Goal: Task Accomplishment & Management: Use online tool/utility

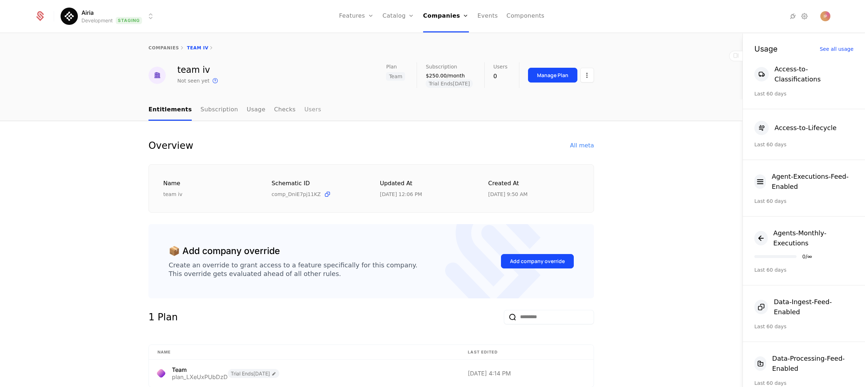
click at [304, 109] on link "Users" at bounding box center [312, 109] width 17 height 21
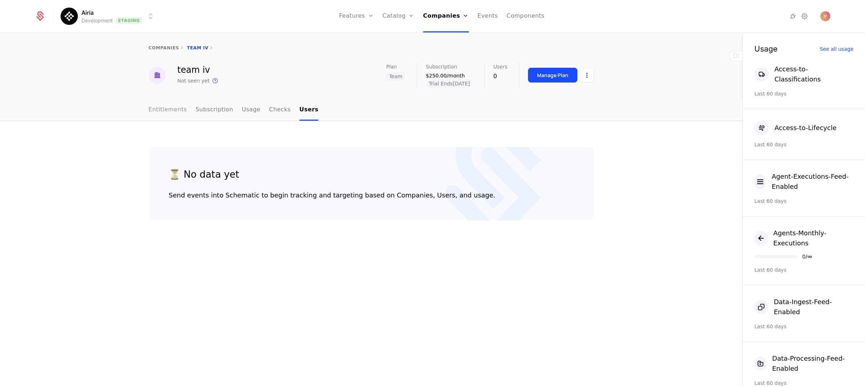
click at [171, 110] on link "Entitlements" at bounding box center [167, 109] width 39 height 21
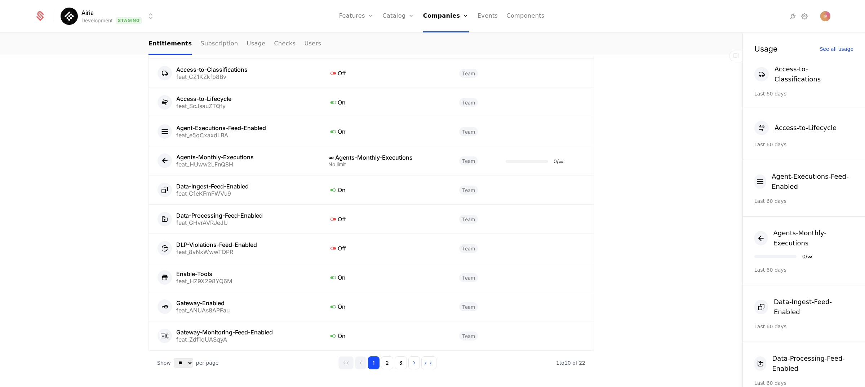
scroll to position [415, 0]
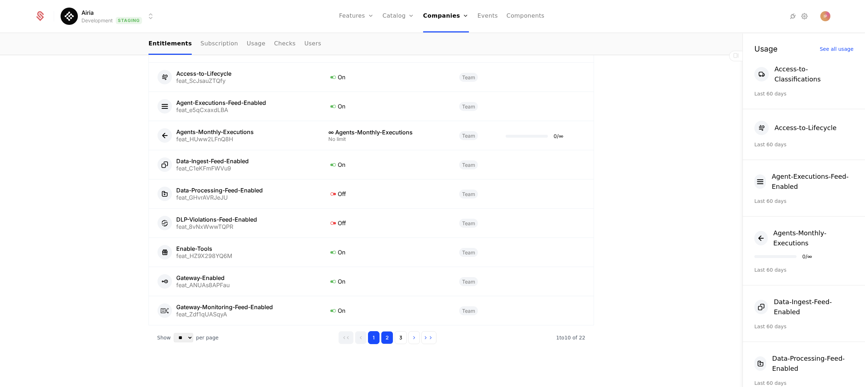
click at [384, 335] on button "2" at bounding box center [387, 337] width 12 height 13
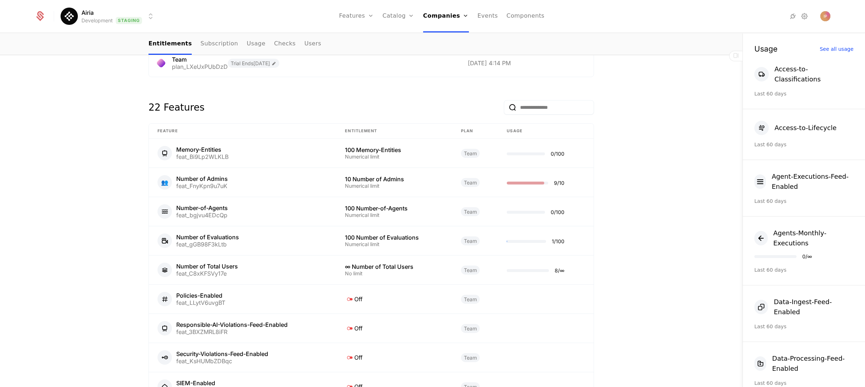
scroll to position [326, 0]
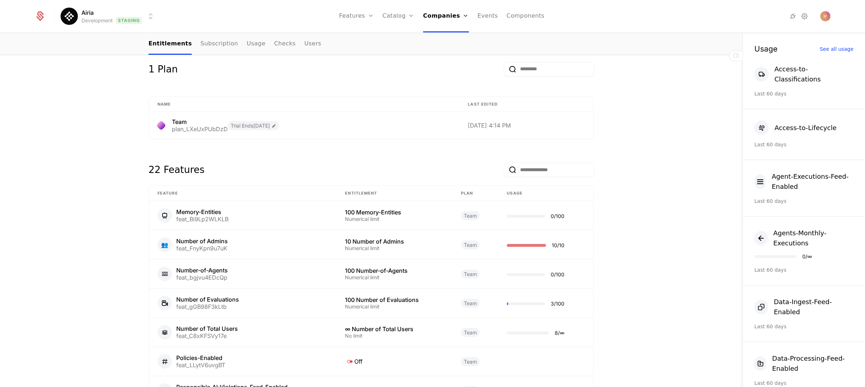
scroll to position [257, 0]
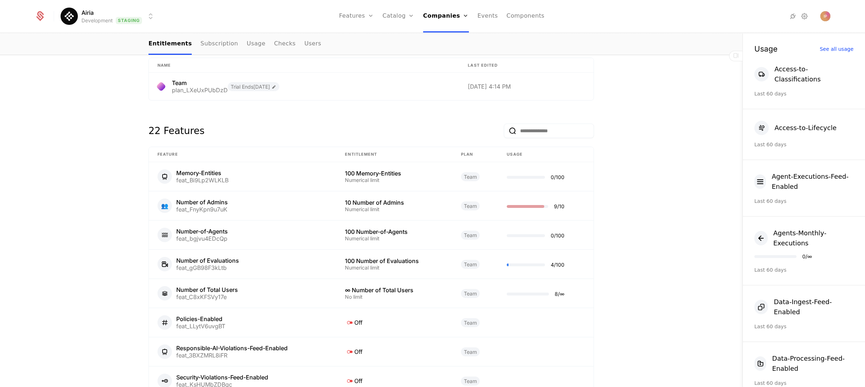
scroll to position [278, 0]
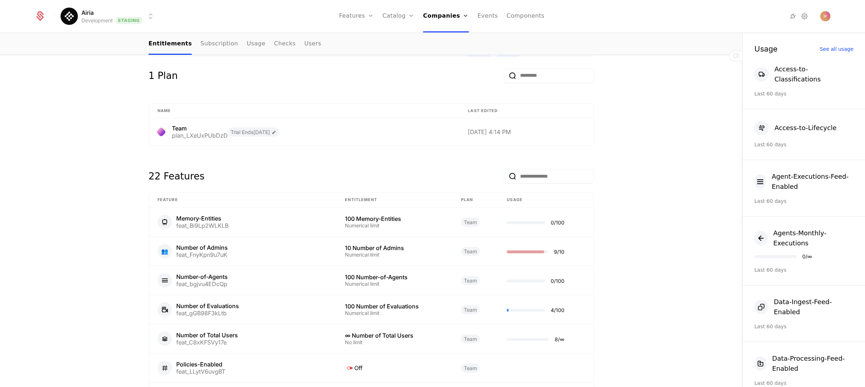
scroll to position [261, 0]
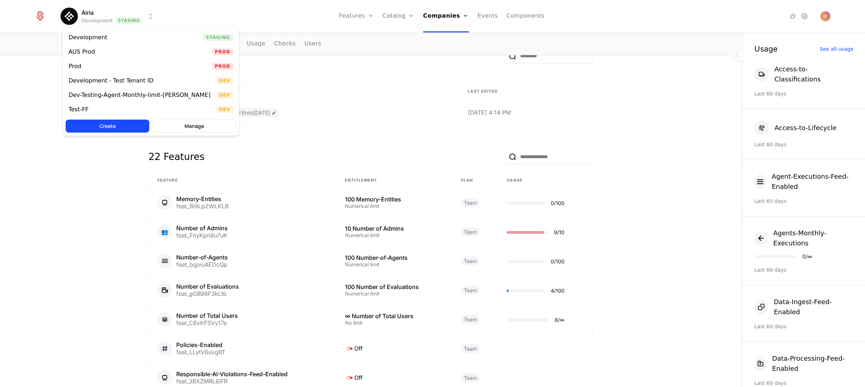
click at [138, 17] on html "Airia Development Staging Features Features Flags Catalog Plans Add Ons Credits…" at bounding box center [432, 193] width 865 height 387
click at [114, 66] on div "Prod Prod" at bounding box center [151, 66] width 176 height 14
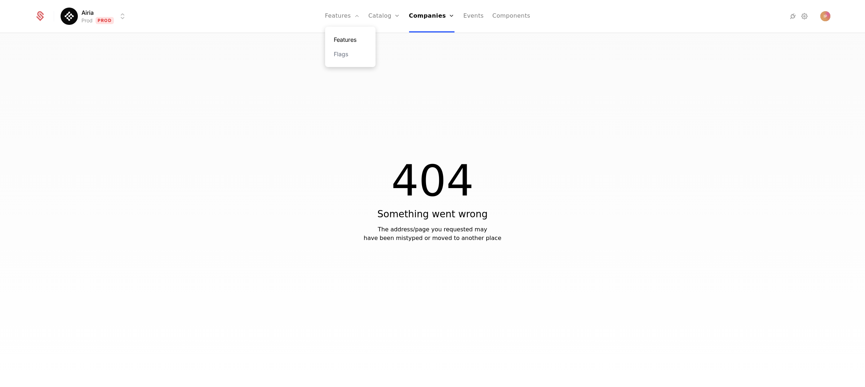
click at [347, 37] on link "Features" at bounding box center [350, 39] width 33 height 9
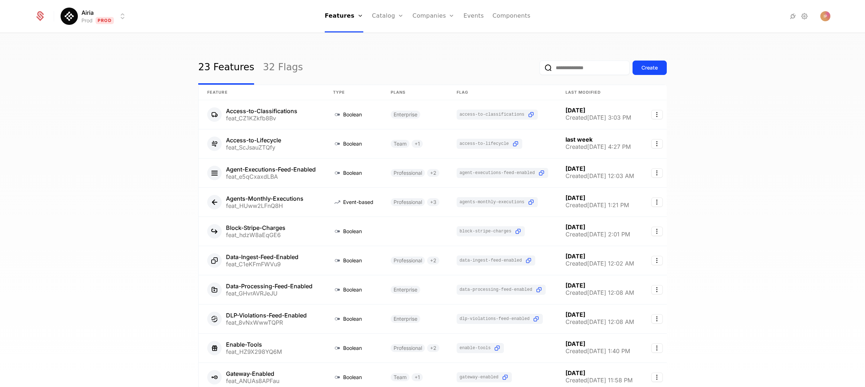
click at [555, 68] on input "email" at bounding box center [584, 68] width 90 height 14
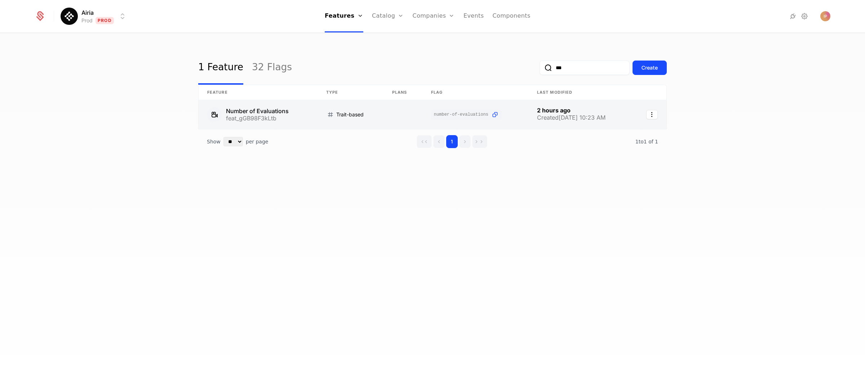
type input "***"
click at [303, 110] on link at bounding box center [257, 114] width 119 height 29
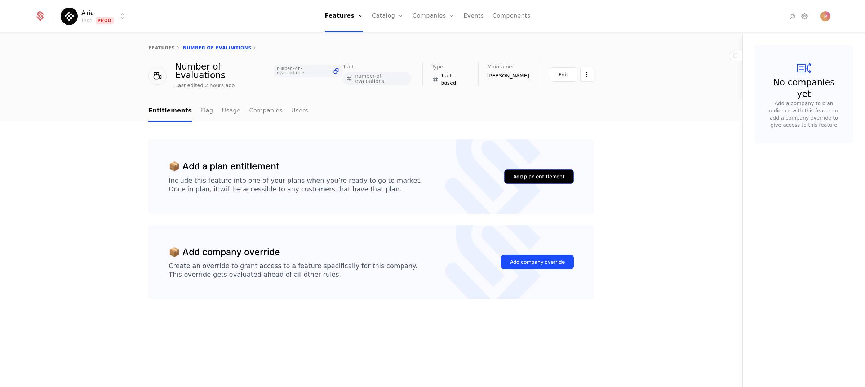
click at [536, 173] on div "Add plan entitlement" at bounding box center [539, 176] width 52 height 7
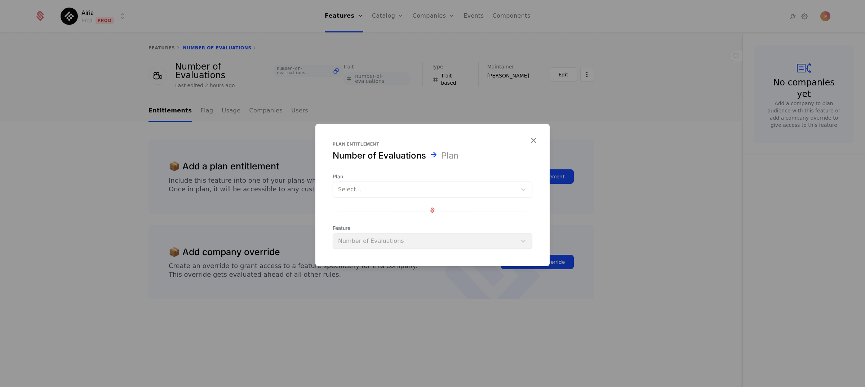
click at [391, 189] on div at bounding box center [425, 189] width 174 height 10
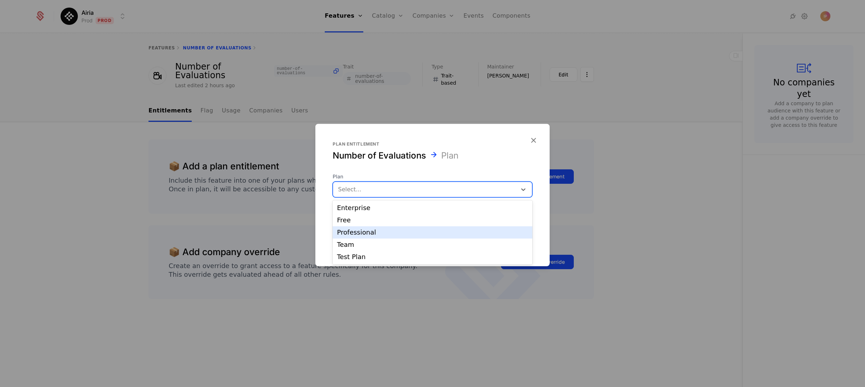
click at [385, 228] on div "Professional" at bounding box center [432, 232] width 200 height 12
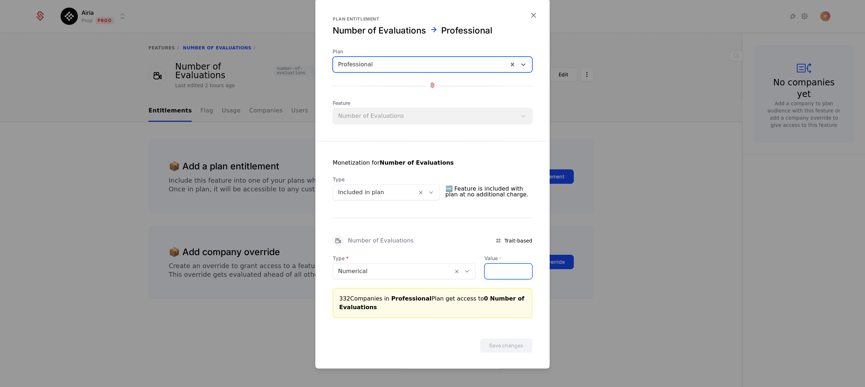
click at [500, 272] on input "Value *" at bounding box center [508, 271] width 47 height 15
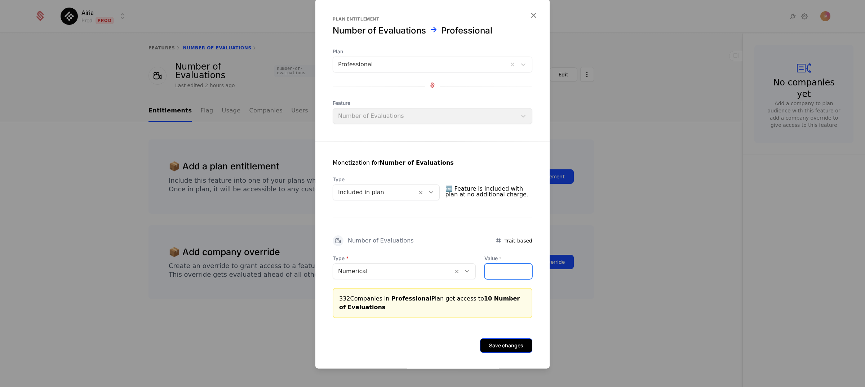
type input "**"
click at [513, 340] on button "Save changes" at bounding box center [506, 345] width 52 height 14
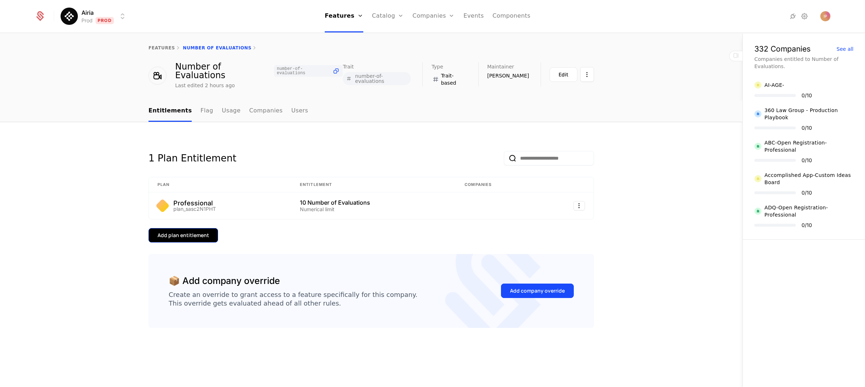
click at [205, 232] on div "Add plan entitlement" at bounding box center [183, 235] width 52 height 7
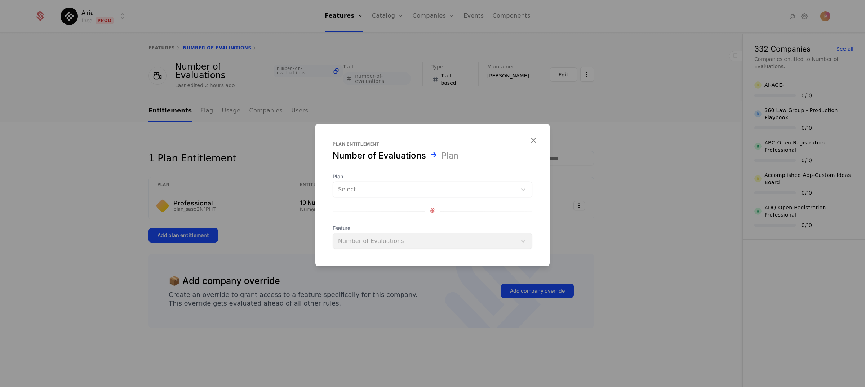
click at [383, 191] on div at bounding box center [425, 189] width 174 height 10
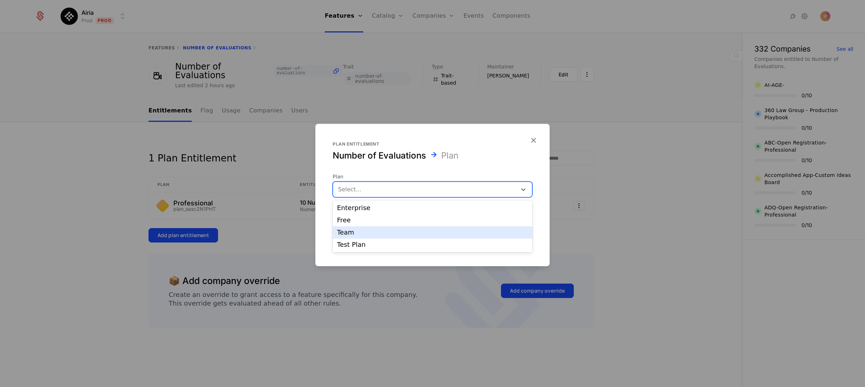
click at [368, 235] on div "Team" at bounding box center [432, 232] width 191 height 6
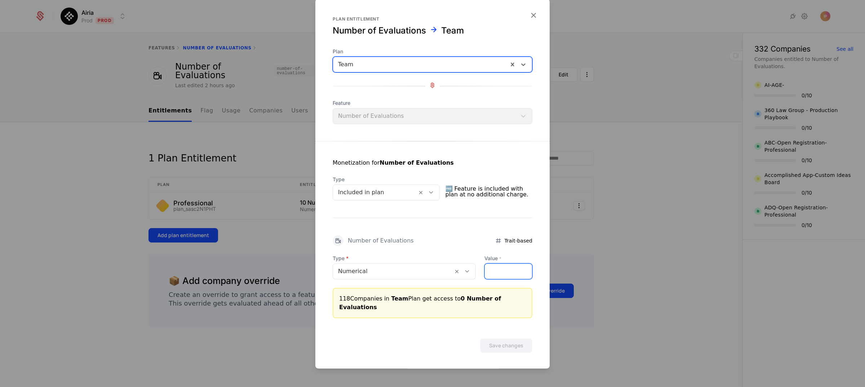
click at [513, 277] on input "Value *" at bounding box center [508, 271] width 47 height 15
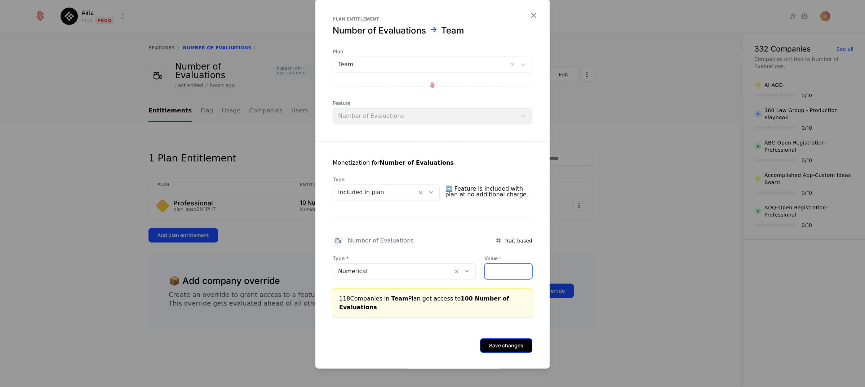
type input "***"
click at [506, 341] on button "Save changes" at bounding box center [506, 345] width 52 height 14
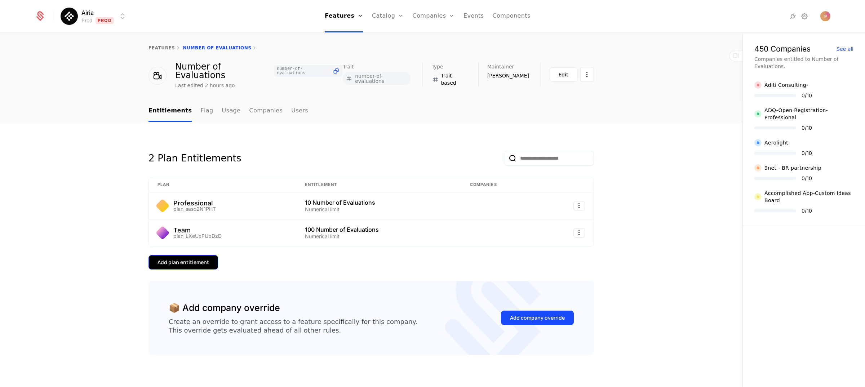
click at [206, 255] on button "Add plan entitlement" at bounding box center [183, 262] width 70 height 14
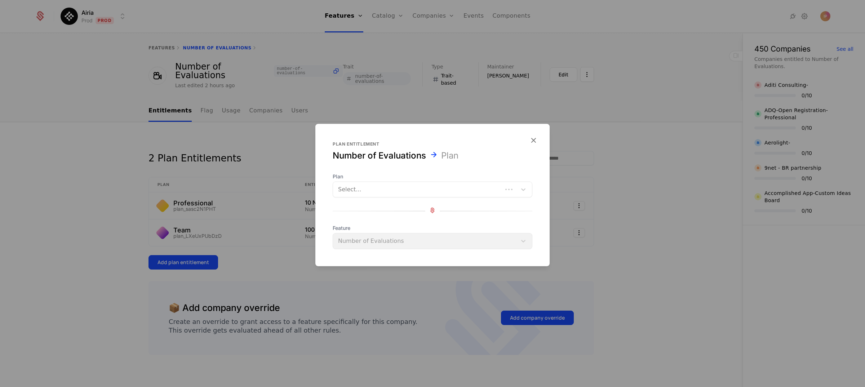
click at [371, 192] on div at bounding box center [417, 189] width 159 height 10
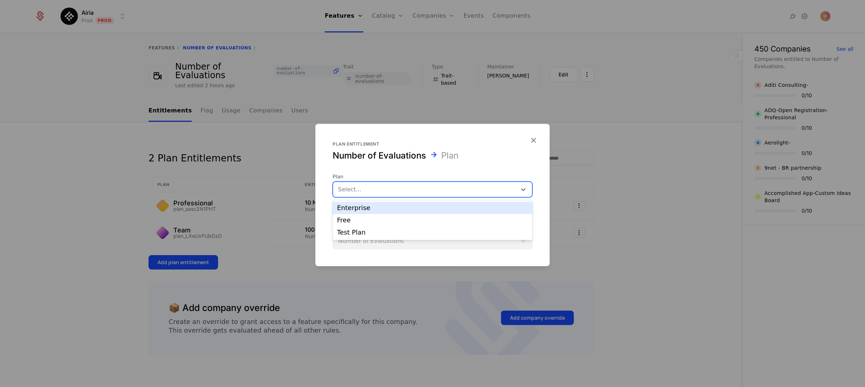
click at [380, 207] on div "Enterprise" at bounding box center [432, 208] width 191 height 6
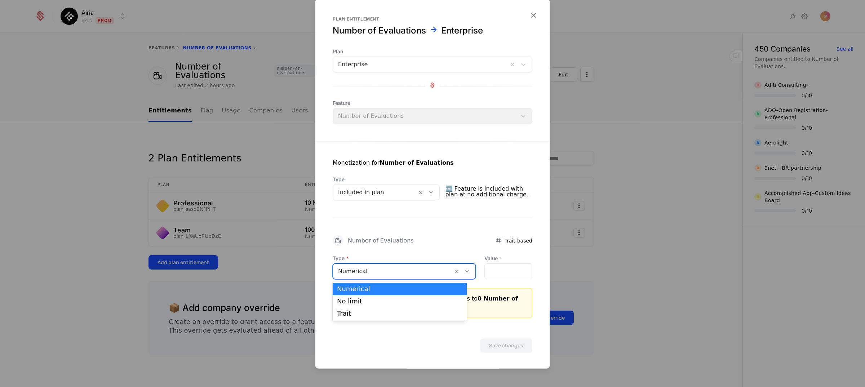
click at [464, 273] on icon at bounding box center [467, 271] width 6 height 6
click at [408, 299] on div "No limit" at bounding box center [399, 301] width 125 height 6
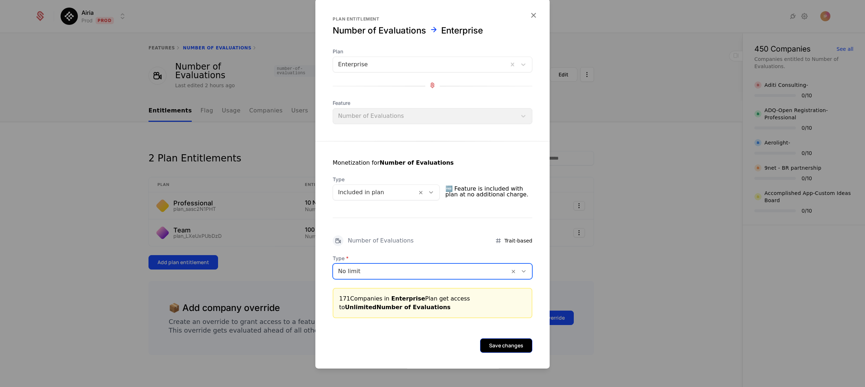
click at [505, 340] on button "Save changes" at bounding box center [506, 345] width 52 height 14
